Goal: Task Accomplishment & Management: Use online tool/utility

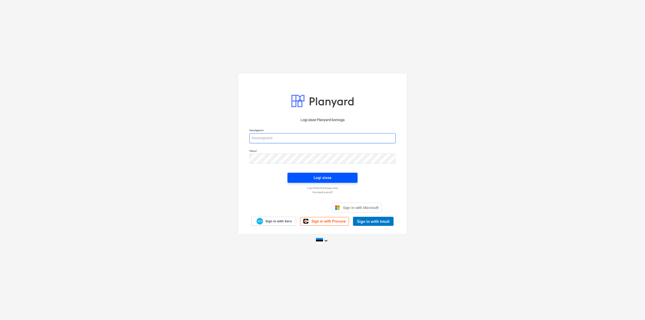
type input "[EMAIL_ADDRESS][DOMAIN_NAME]"
click at [327, 179] on div "Logi sisse" at bounding box center [322, 177] width 18 height 7
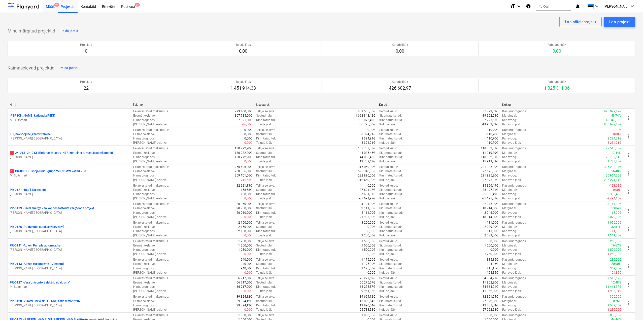
click at [53, 9] on div "Müük 9+" at bounding box center [50, 6] width 15 height 13
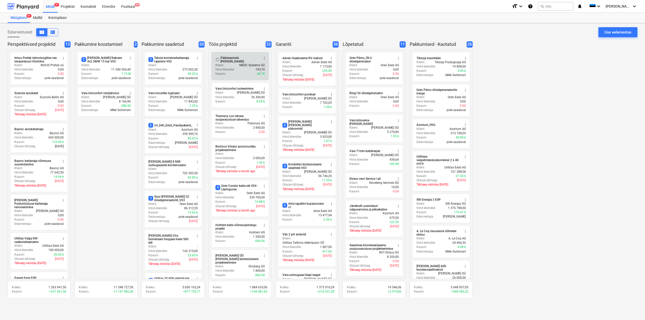
click at [235, 72] on div "Kasum : 44.70" at bounding box center [239, 74] width 49 height 4
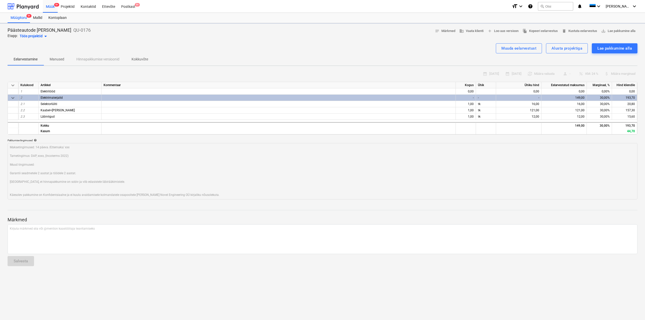
type textarea "x"
